Goal: Obtain resource: Obtain resource

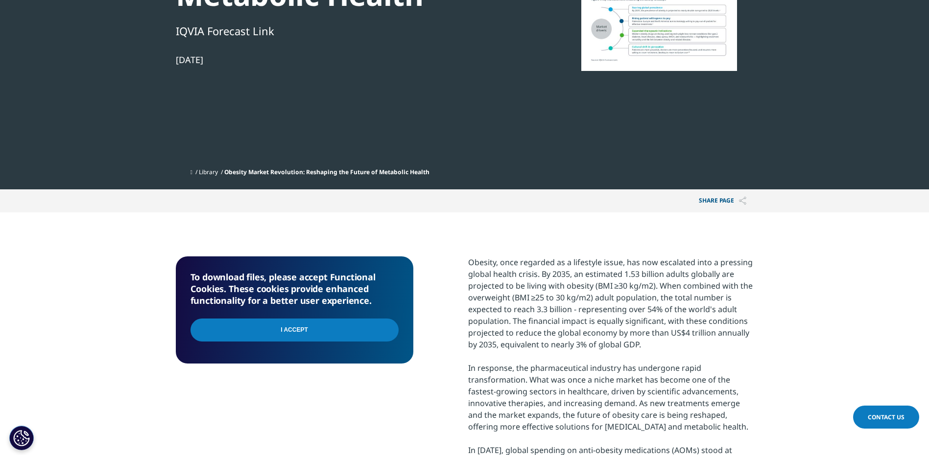
scroll to position [389, 578]
click at [281, 331] on input "I Accept" at bounding box center [294, 330] width 208 height 23
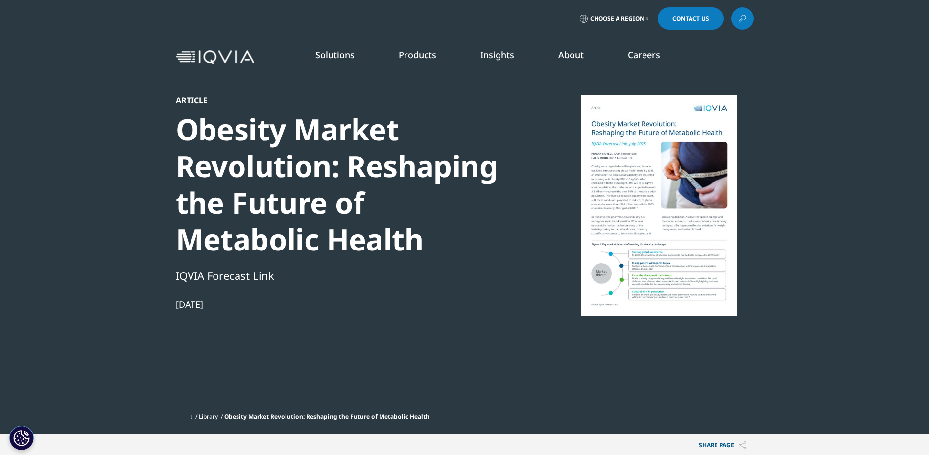
click at [665, 238] on div at bounding box center [658, 205] width 189 height 220
click at [666, 246] on div at bounding box center [658, 205] width 189 height 220
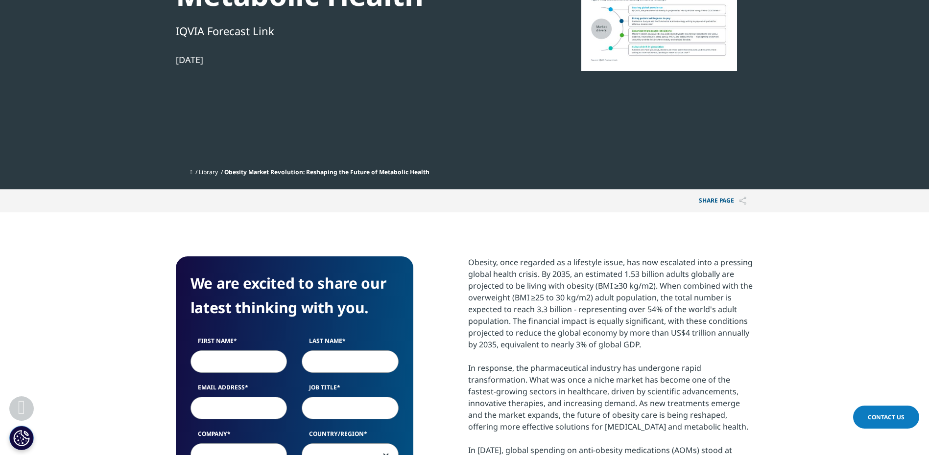
scroll to position [392, 0]
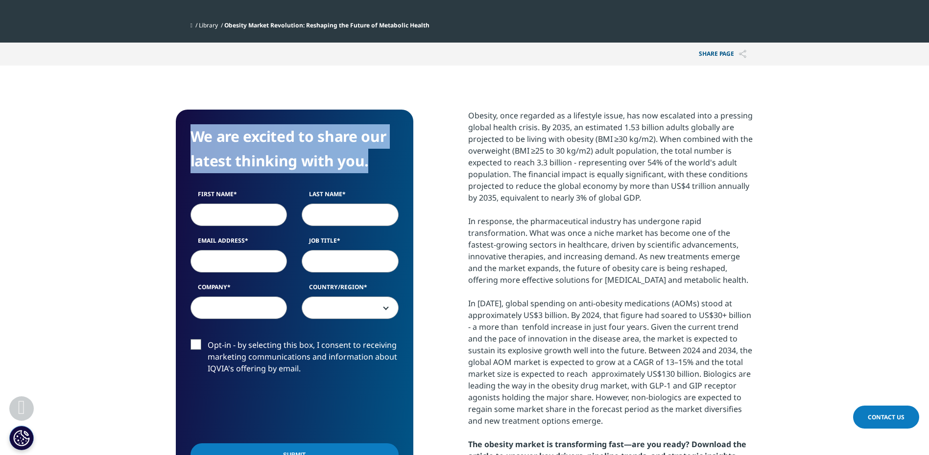
drag, startPoint x: 196, startPoint y: 134, endPoint x: 396, endPoint y: 175, distance: 203.4
click at [395, 175] on div "We are excited to share our latest thinking with you." at bounding box center [294, 152] width 208 height 56
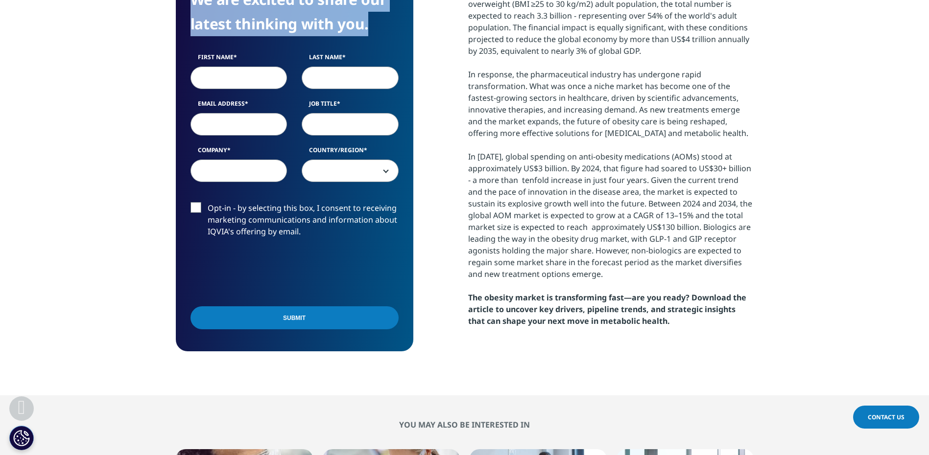
scroll to position [490, 0]
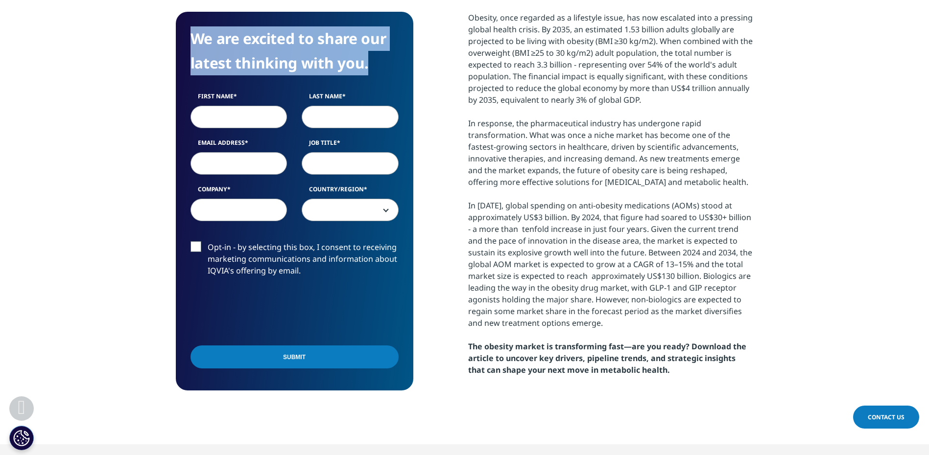
click at [194, 101] on label "First Name" at bounding box center [238, 99] width 97 height 14
click at [194, 106] on input "First Name" at bounding box center [238, 117] width 97 height 23
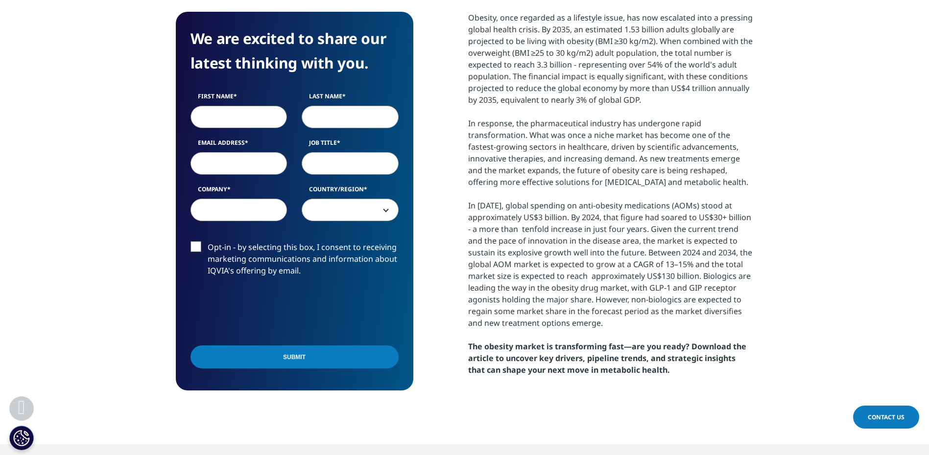
click at [225, 123] on input "First Name" at bounding box center [238, 117] width 97 height 23
type input "Y"
type input "[PERSON_NAME]"
type input "Y"
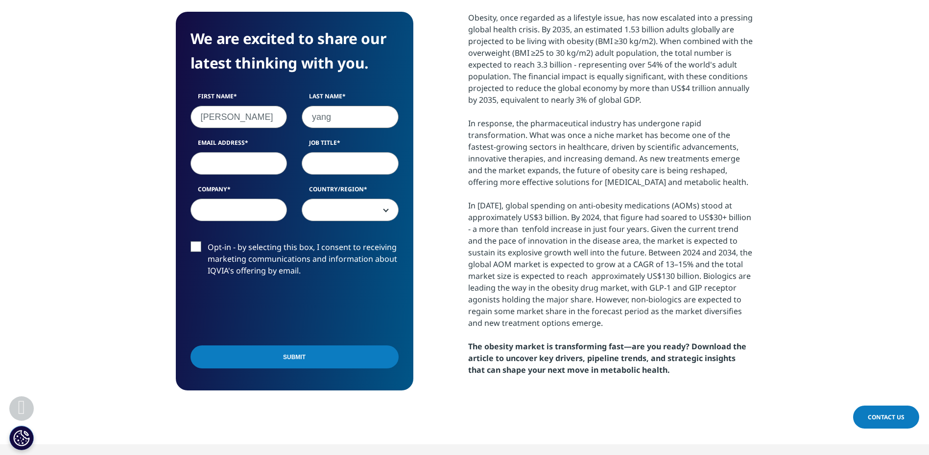
type input "yang"
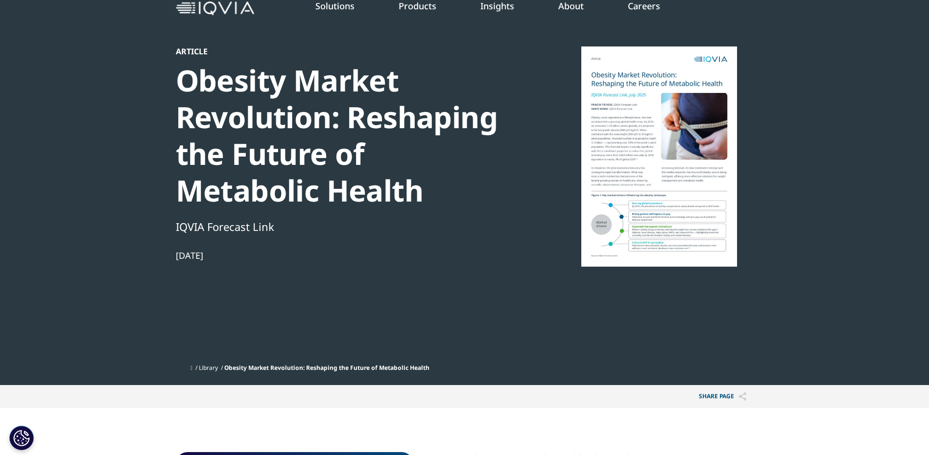
scroll to position [0, 0]
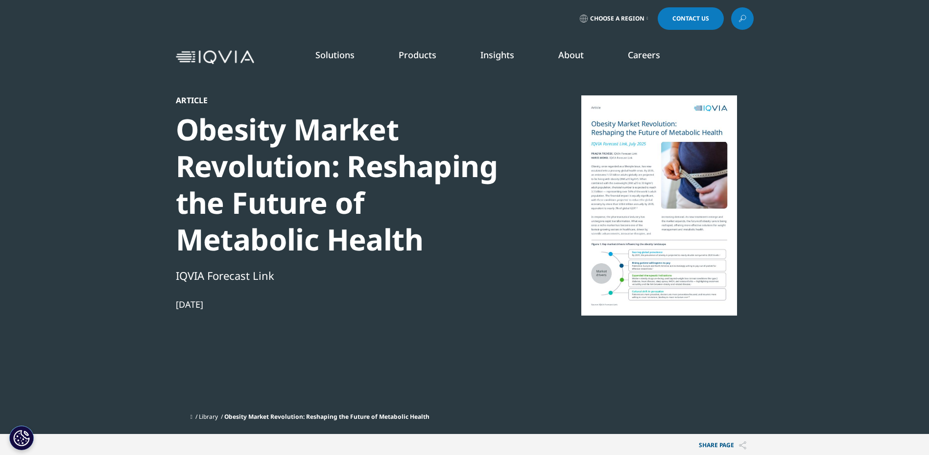
click at [218, 62] on img at bounding box center [215, 57] width 78 height 14
click at [643, 19] on link "Choose a Region" at bounding box center [614, 18] width 72 height 23
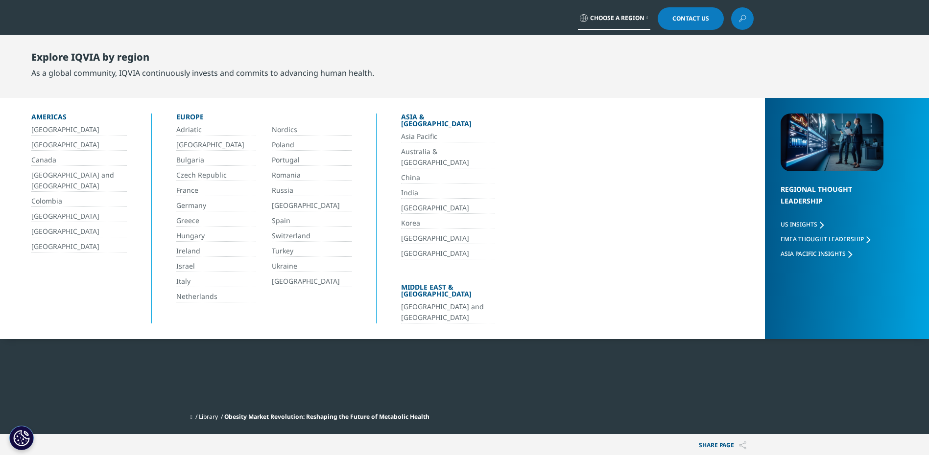
click at [643, 19] on link "Choose a Region" at bounding box center [614, 18] width 72 height 23
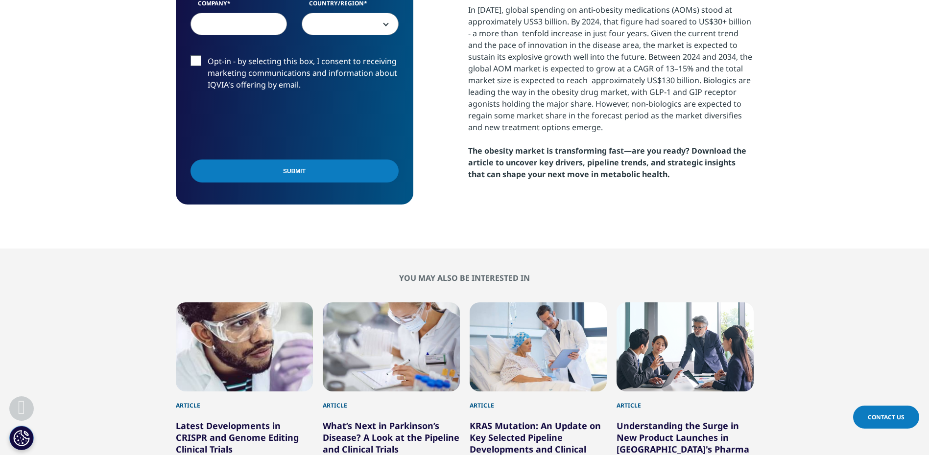
scroll to position [490, 0]
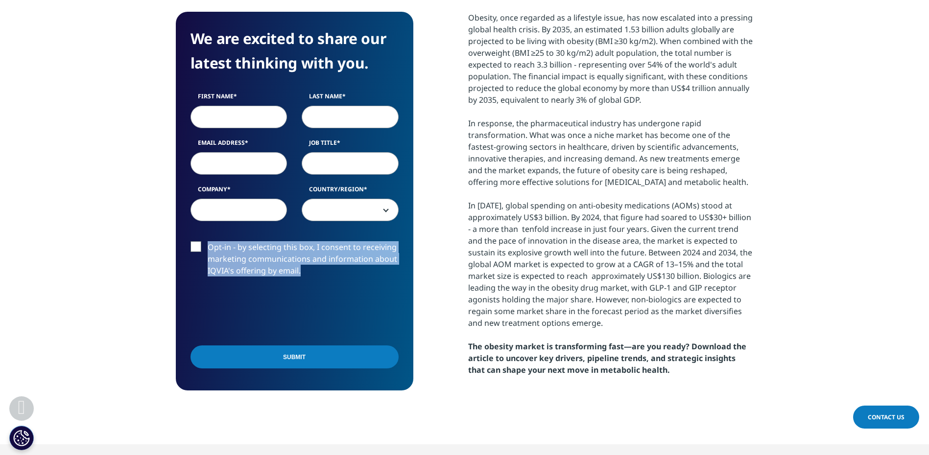
drag, startPoint x: 315, startPoint y: 277, endPoint x: 209, endPoint y: 247, distance: 110.2
click at [209, 247] on label "Opt-in - by selecting this box, I consent to receiving marketing communications…" at bounding box center [294, 261] width 208 height 41
copy label "Opt-in - by selecting this box, I consent to receiving marketing communications…"
click at [222, 113] on input "First Name" at bounding box center [238, 117] width 97 height 23
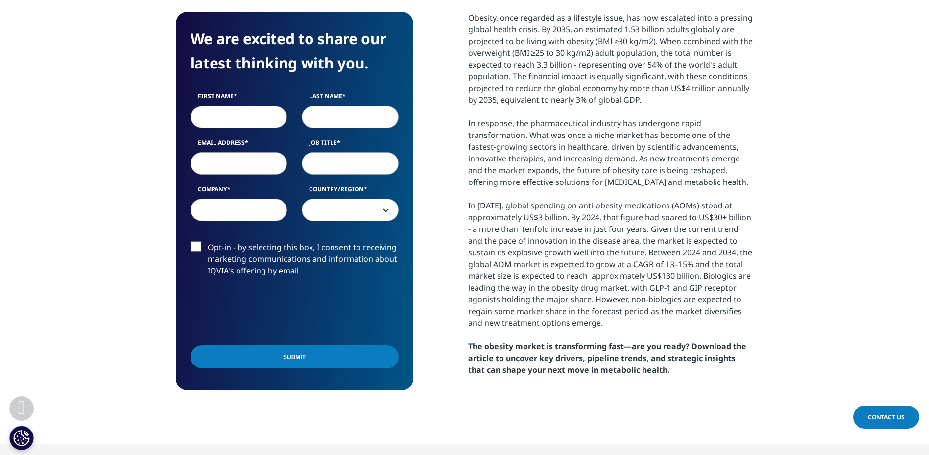
type input "[PERSON_NAME]"
type input "yang"
drag, startPoint x: 222, startPoint y: 171, endPoint x: 320, endPoint y: 174, distance: 97.5
click at [222, 171] on input "Email Address" at bounding box center [238, 163] width 97 height 23
type input "yoohee.yang@inno-n.com"
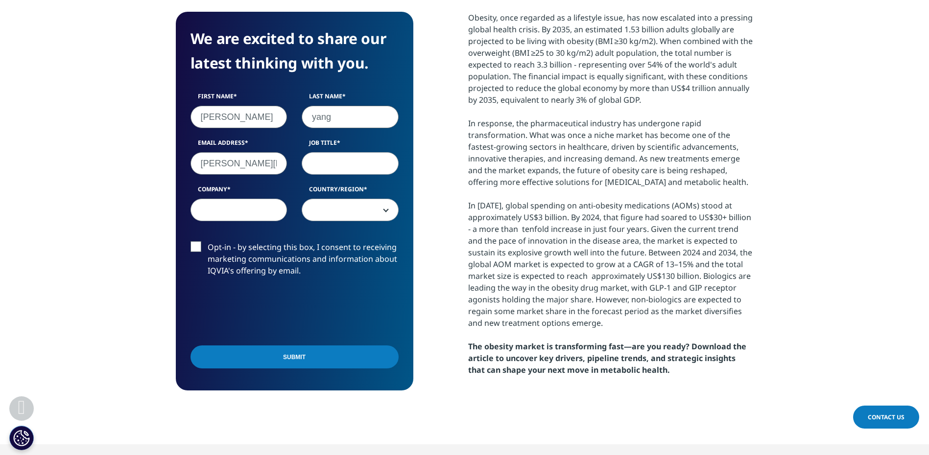
click at [384, 155] on input "Job Title" at bounding box center [350, 163] width 97 height 23
type input "g"
click at [257, 211] on input "Company" at bounding box center [238, 210] width 97 height 23
type input "HK inno.N"
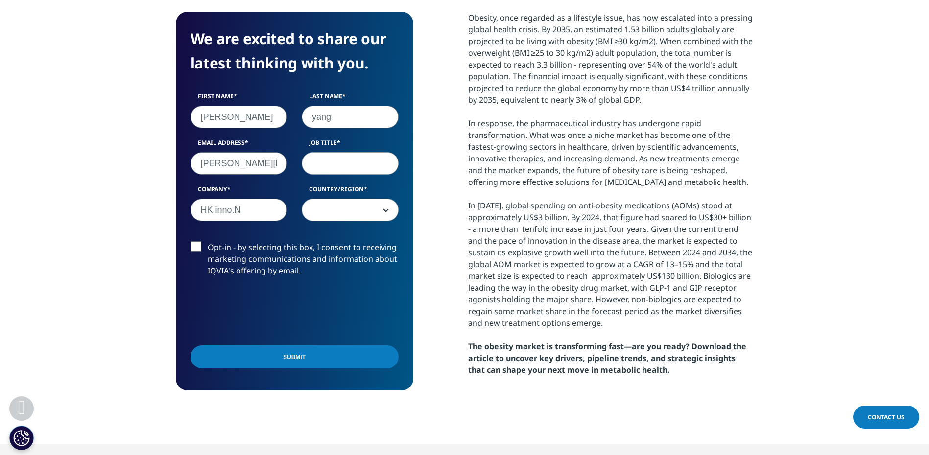
drag, startPoint x: 312, startPoint y: 208, endPoint x: 343, endPoint y: 210, distance: 31.4
click at [312, 208] on span at bounding box center [350, 210] width 96 height 23
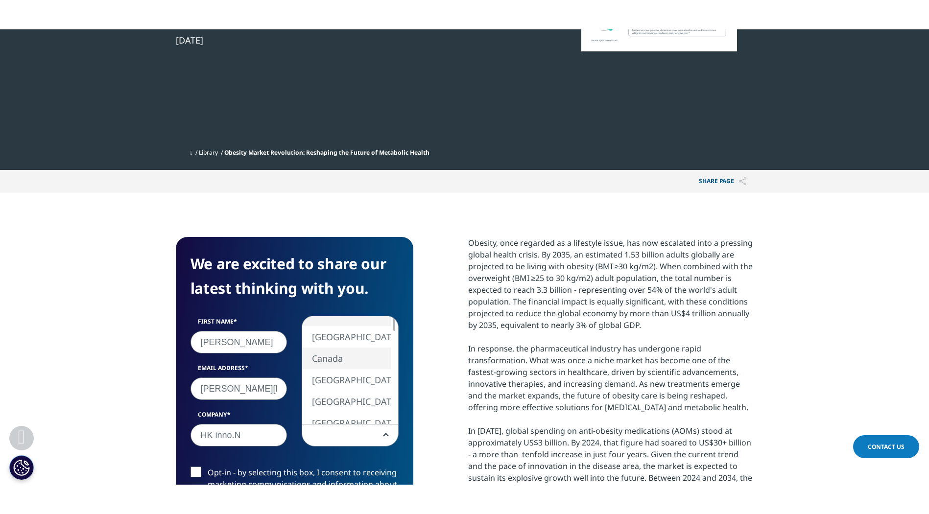
scroll to position [441, 0]
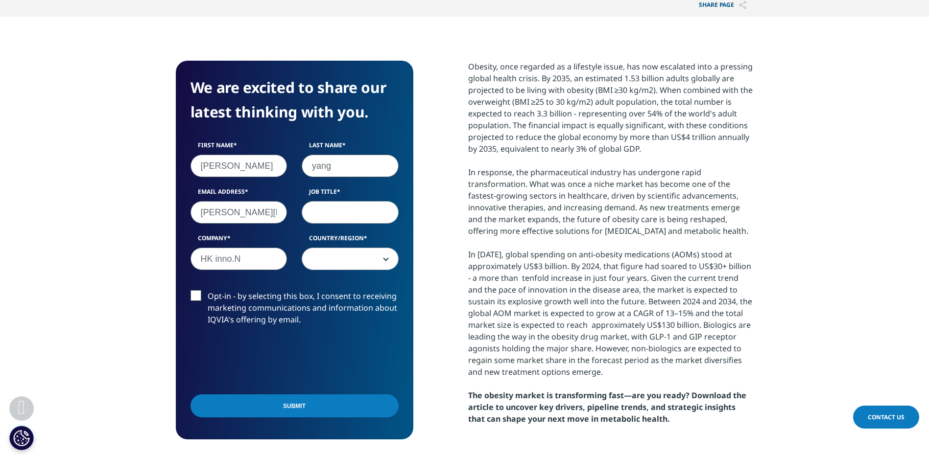
click at [582, 254] on div "Obesity, once regarded as a lifestyle issue, has now escalated into a pressing …" at bounding box center [610, 243] width 285 height 364
click at [311, 263] on span at bounding box center [350, 259] width 96 height 23
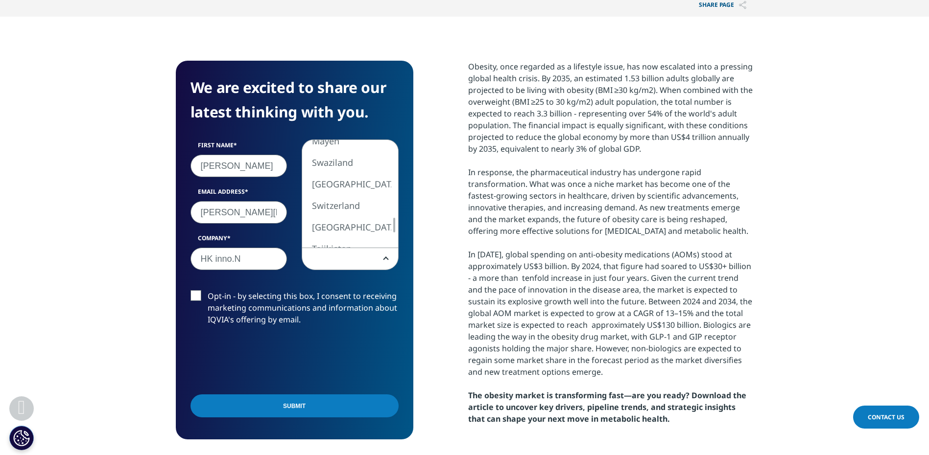
select select "South Korea"
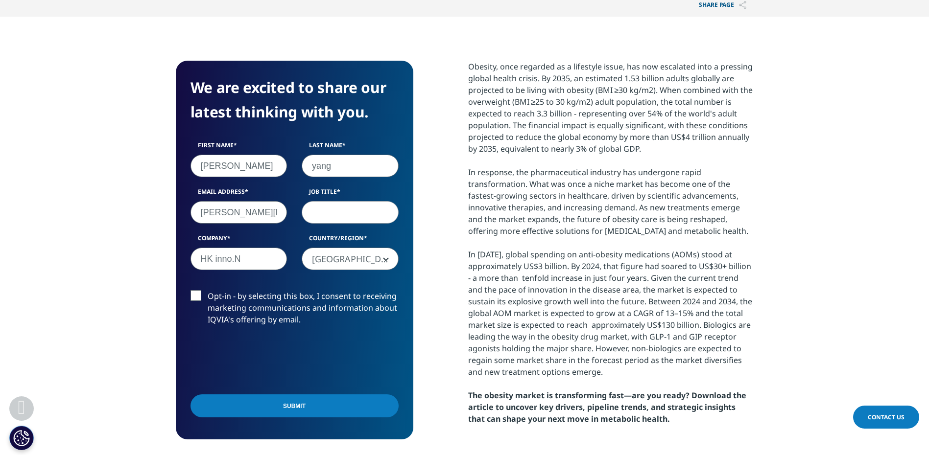
click at [132, 119] on section "We are excited to share our latest thinking with you. First Name yoohee Last Na…" at bounding box center [464, 255] width 929 height 477
